Goal: Find specific page/section: Find specific page/section

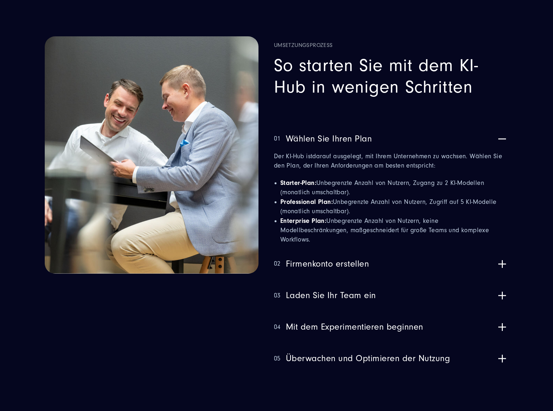
scroll to position [2035, 0]
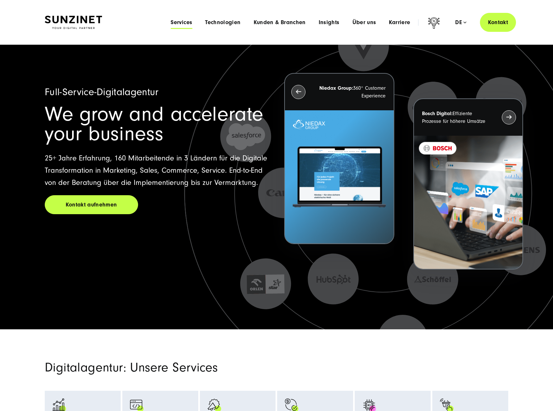
click at [181, 23] on span "Services" at bounding box center [182, 22] width 22 height 6
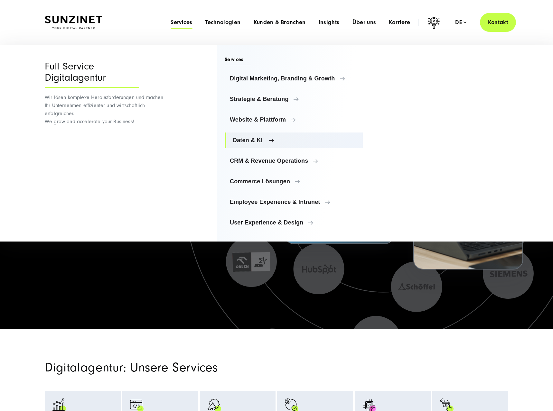
click at [246, 140] on span "Daten & KI" at bounding box center [295, 140] width 125 height 6
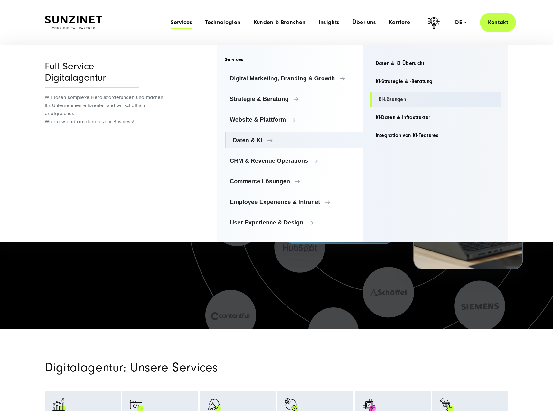
click at [392, 100] on link "KI-Lösungen" at bounding box center [435, 99] width 130 height 15
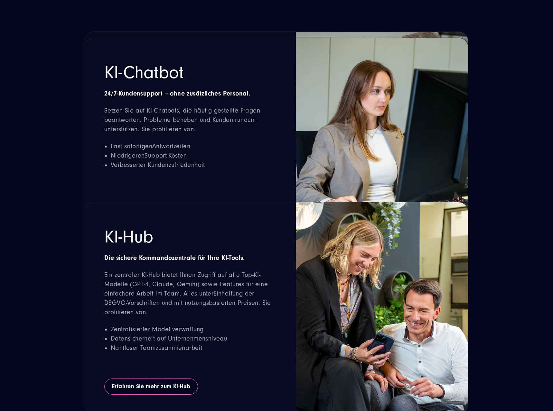
scroll to position [1214, 0]
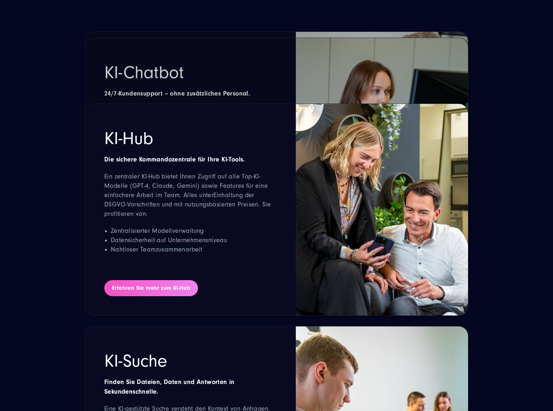
click at [145, 281] on link "Erfahren Sie mehr zum KI-Hub" at bounding box center [151, 288] width 94 height 16
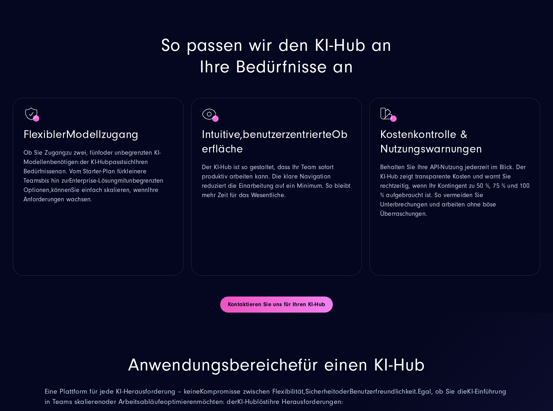
scroll to position [1378, 0]
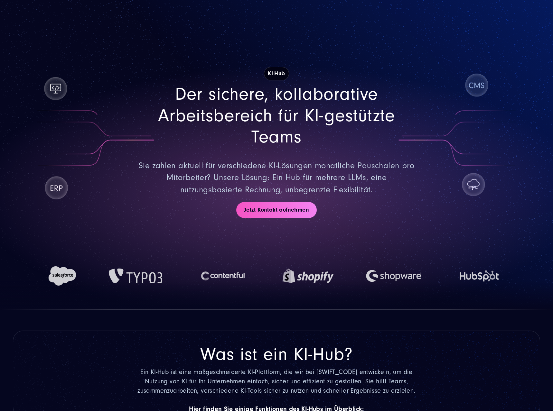
scroll to position [1378, 0]
